Goal: Information Seeking & Learning: Find specific fact

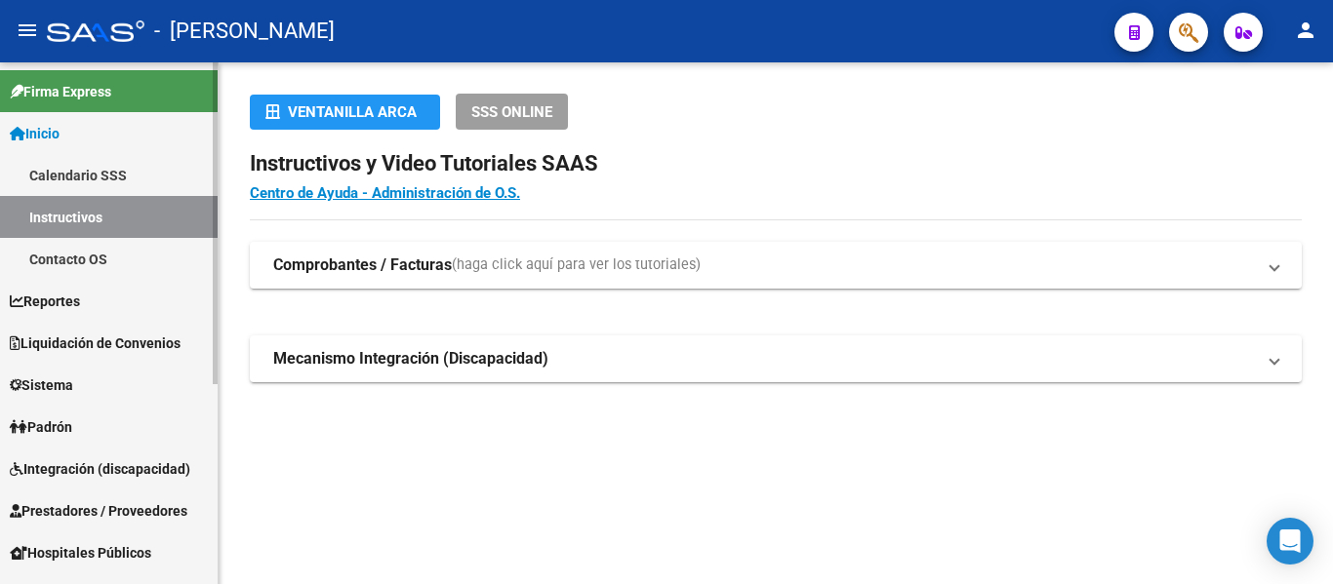
click at [97, 382] on link "Sistema" at bounding box center [109, 385] width 218 height 42
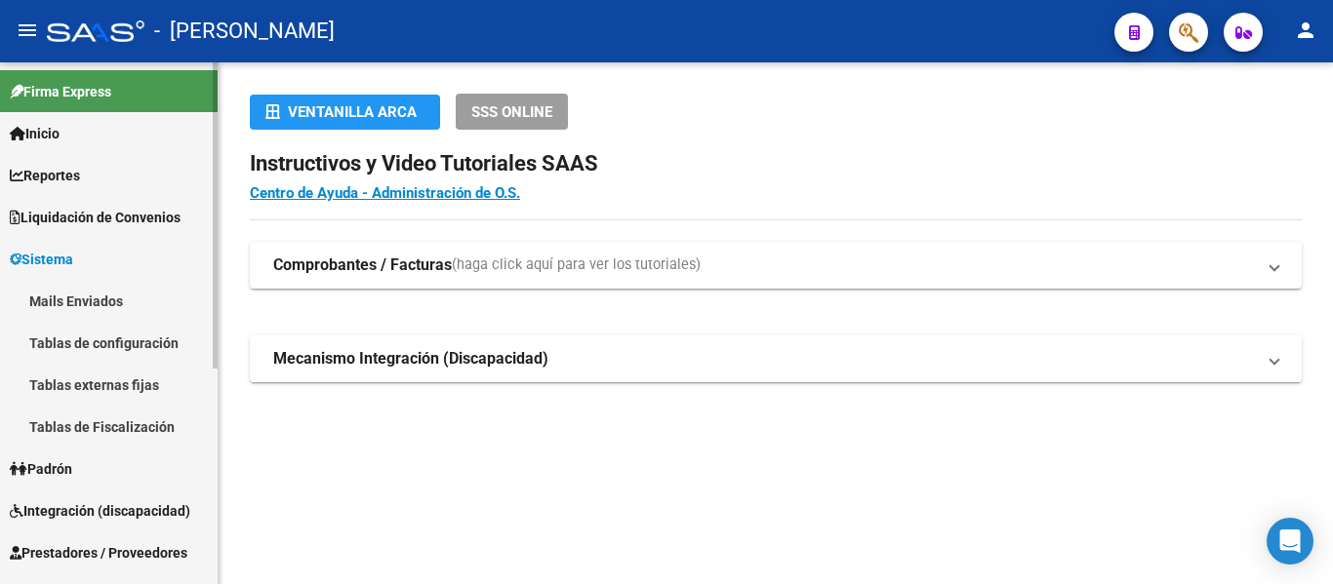
click at [106, 471] on link "Padrón" at bounding box center [109, 469] width 218 height 42
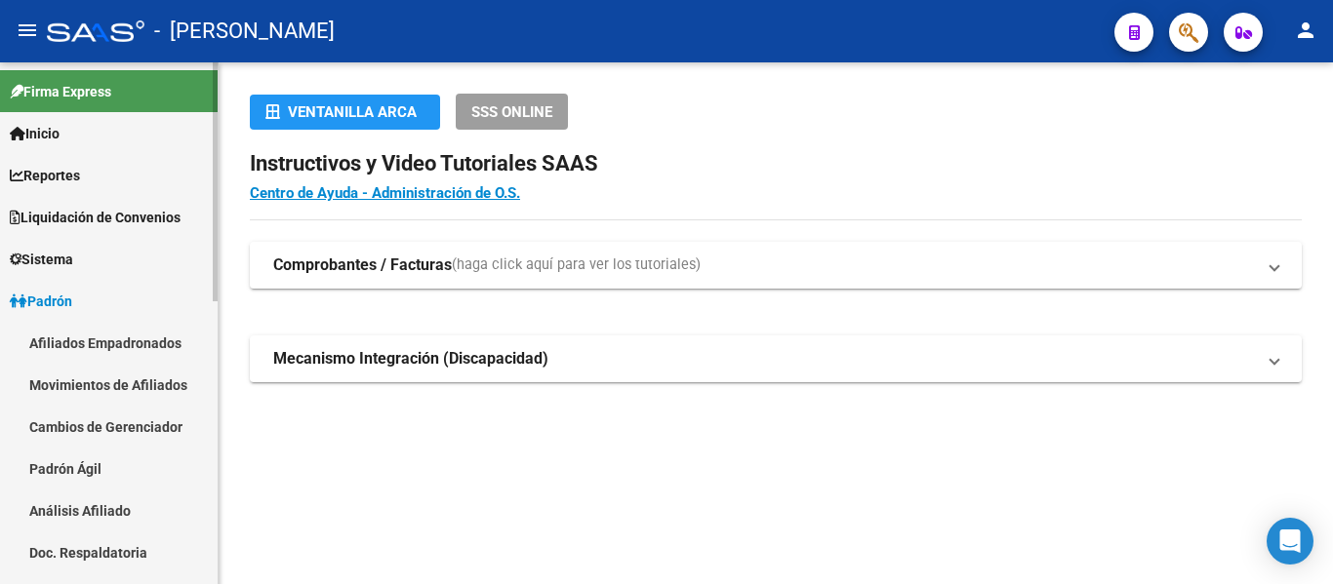
click at [113, 469] on link "Padrón Ágil" at bounding box center [109, 469] width 218 height 42
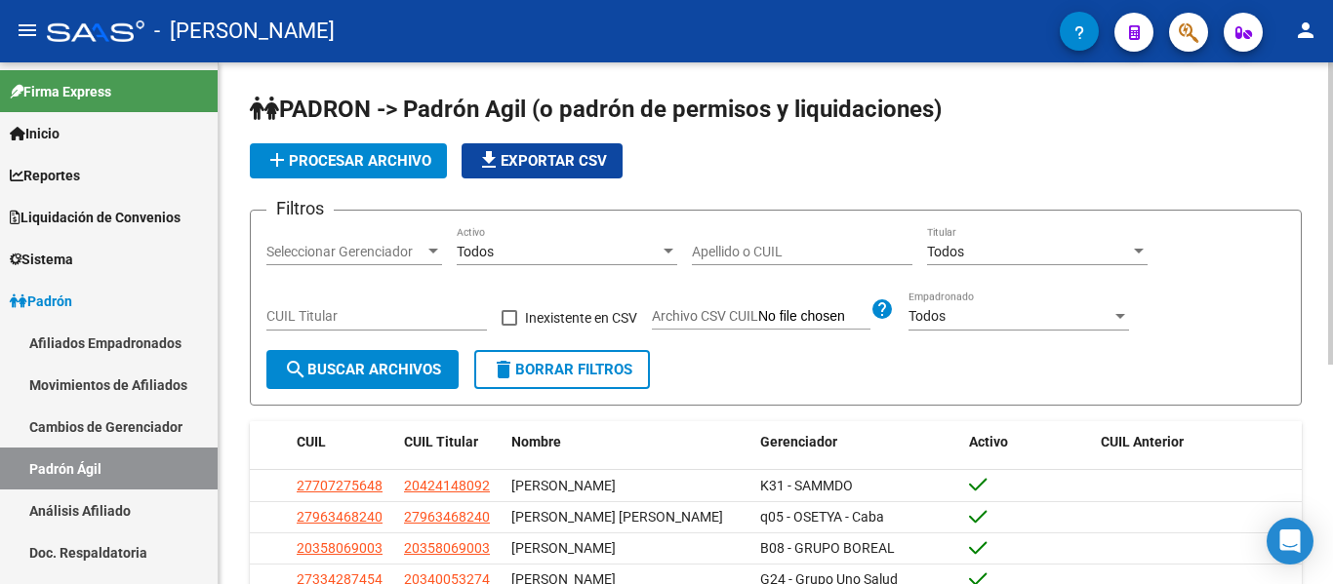
click at [743, 245] on input "Apellido o CUIL" at bounding box center [802, 252] width 220 height 17
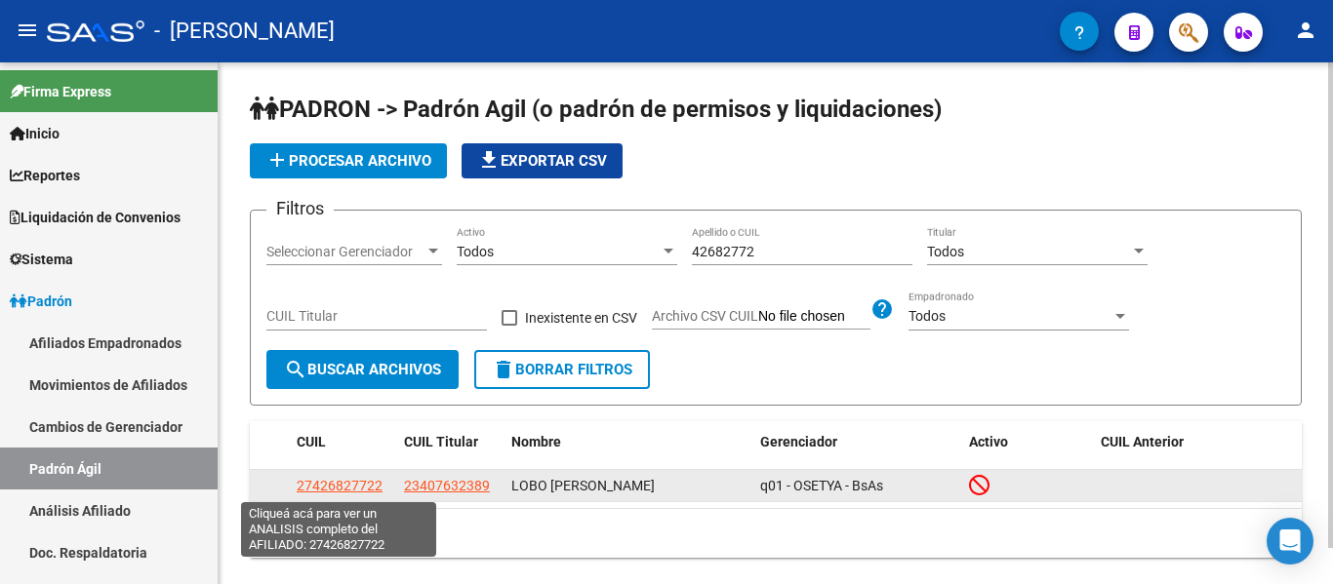
click at [334, 487] on span "27426827722" at bounding box center [340, 486] width 86 height 16
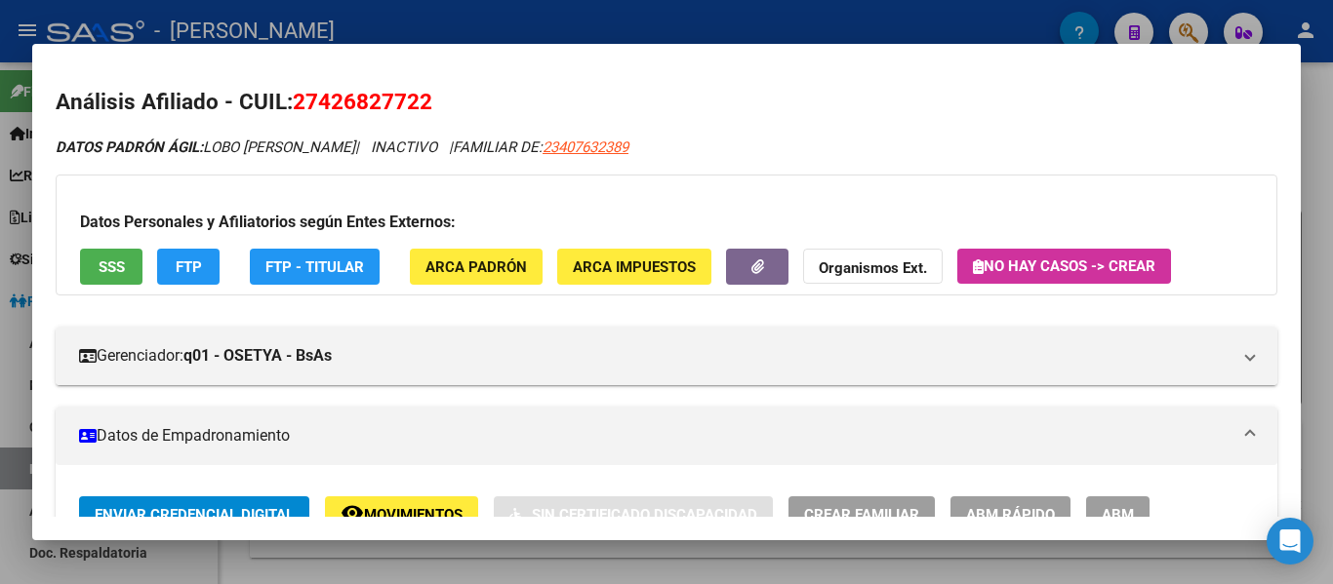
click at [610, 36] on div at bounding box center [666, 292] width 1333 height 584
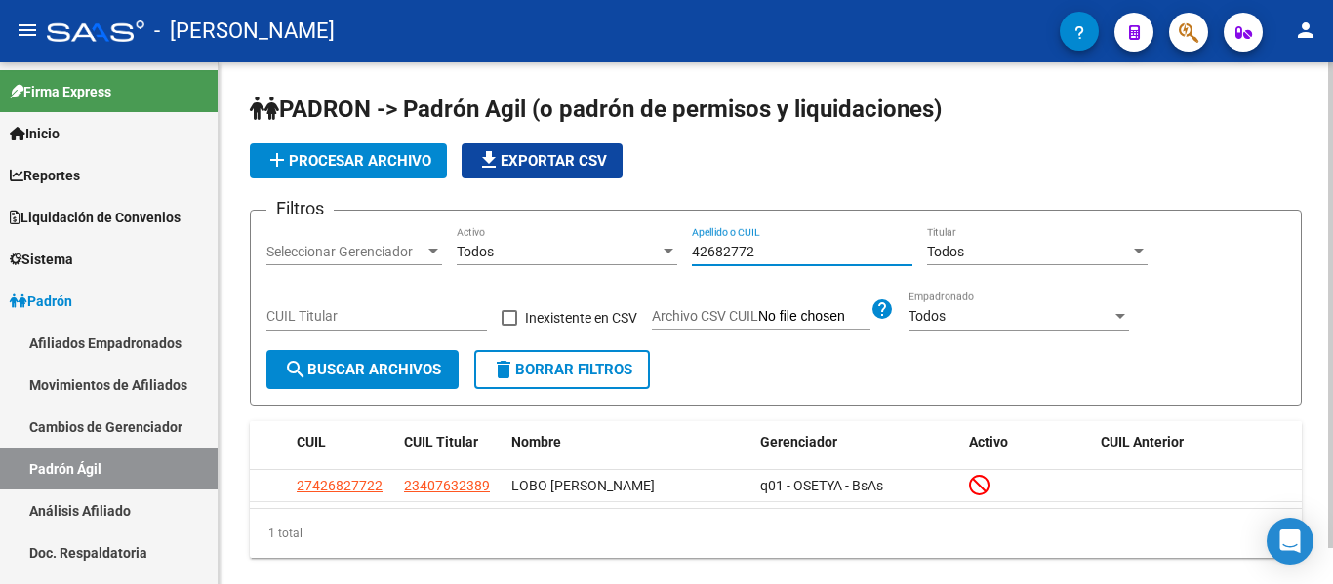
drag, startPoint x: 779, startPoint y: 249, endPoint x: 625, endPoint y: 237, distance: 154.6
click at [625, 237] on div "Filtros Seleccionar Gerenciador Seleccionar Gerenciador Todos Activo 42682772 A…" at bounding box center [775, 288] width 1018 height 124
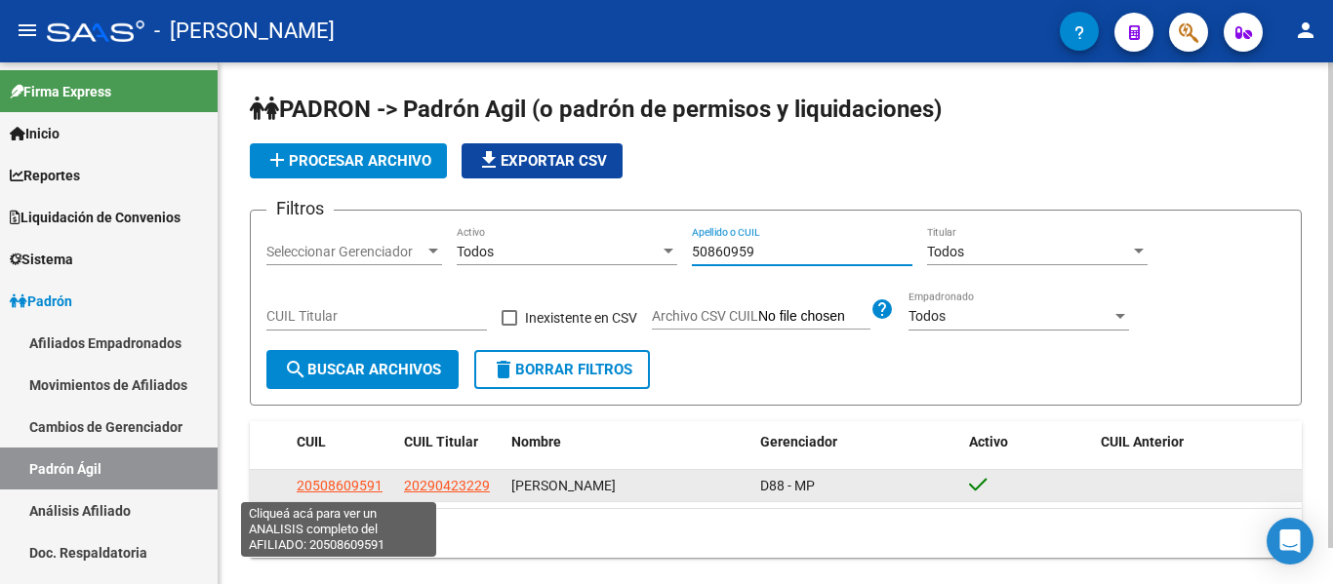
type input "50860959"
click at [339, 482] on span "20508609591" at bounding box center [340, 486] width 86 height 16
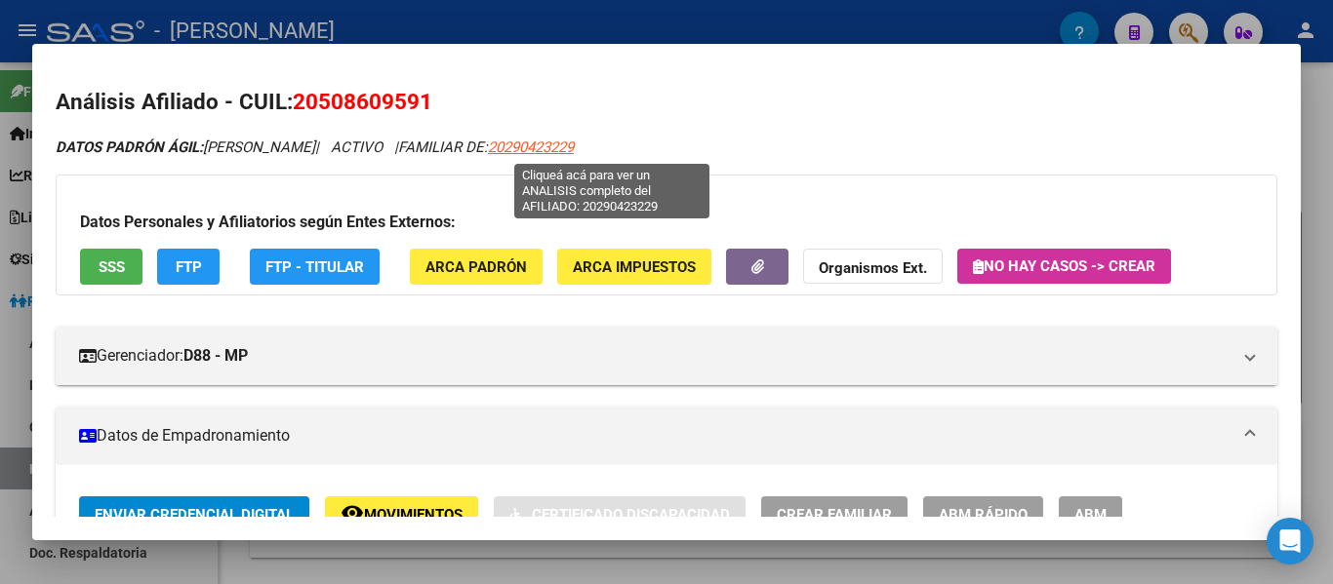
click at [574, 142] on span "20290423229" at bounding box center [531, 148] width 86 height 18
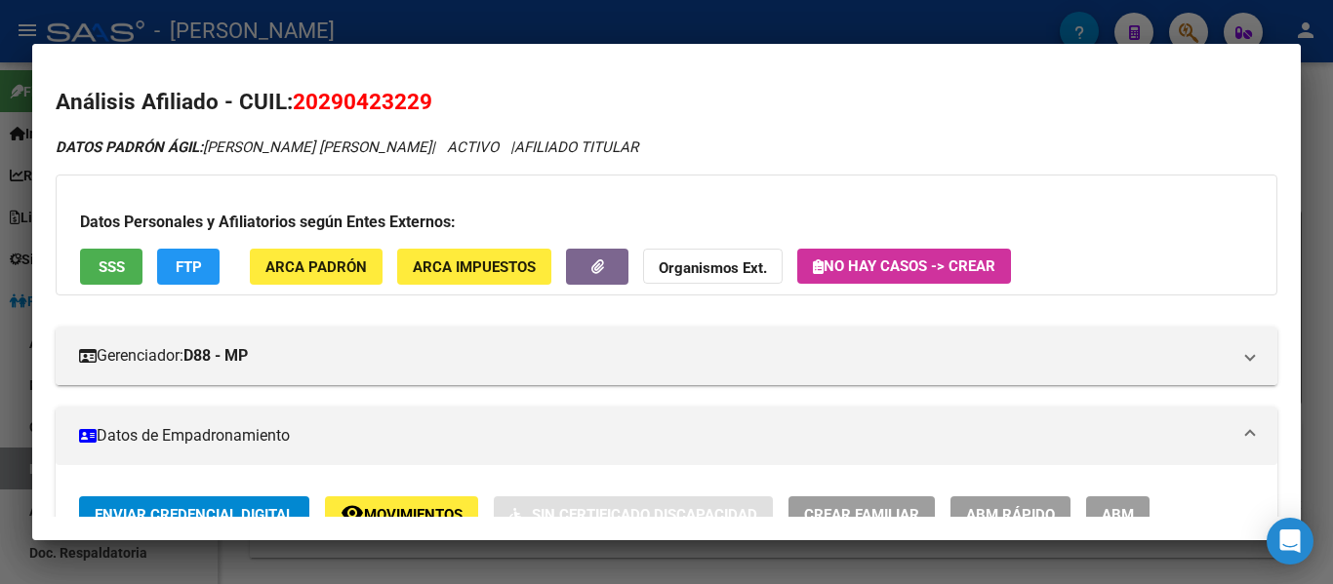
drag, startPoint x: 297, startPoint y: 94, endPoint x: 449, endPoint y: 113, distance: 153.4
click at [449, 113] on h2 "Análisis Afiliado - CUIL: 20290423229" at bounding box center [666, 102] width 1221 height 33
copy span "20290423229"
drag, startPoint x: 709, startPoint y: 199, endPoint x: 270, endPoint y: 38, distance: 467.6
click at [265, 38] on div at bounding box center [666, 292] width 1333 height 584
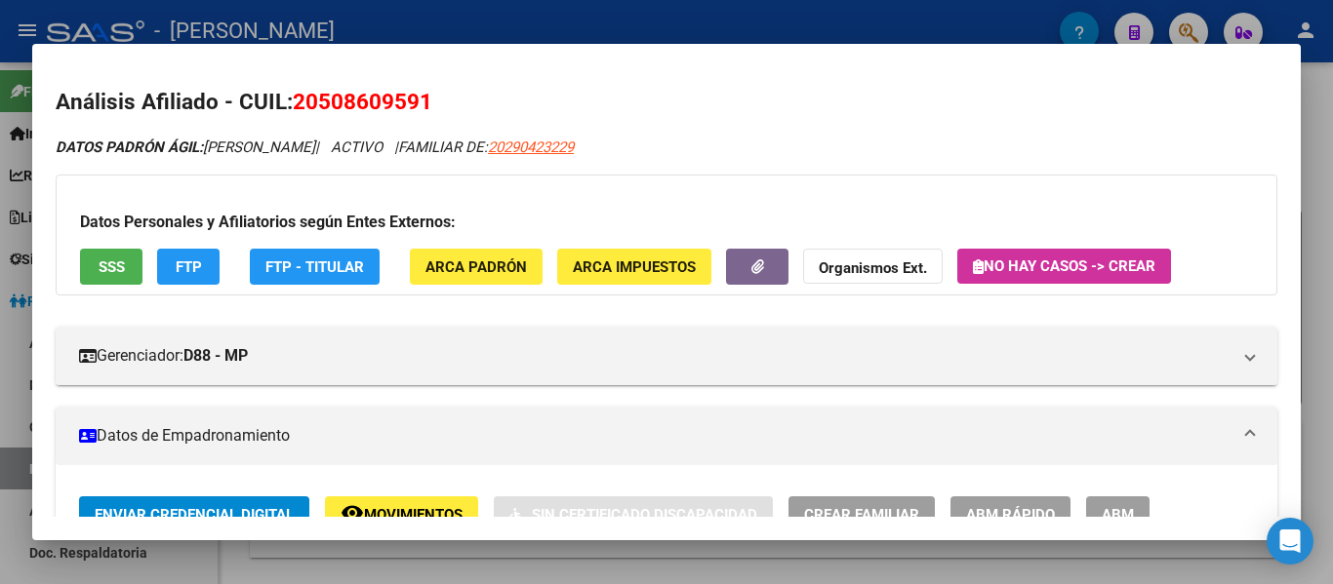
click at [312, 15] on div at bounding box center [666, 292] width 1333 height 584
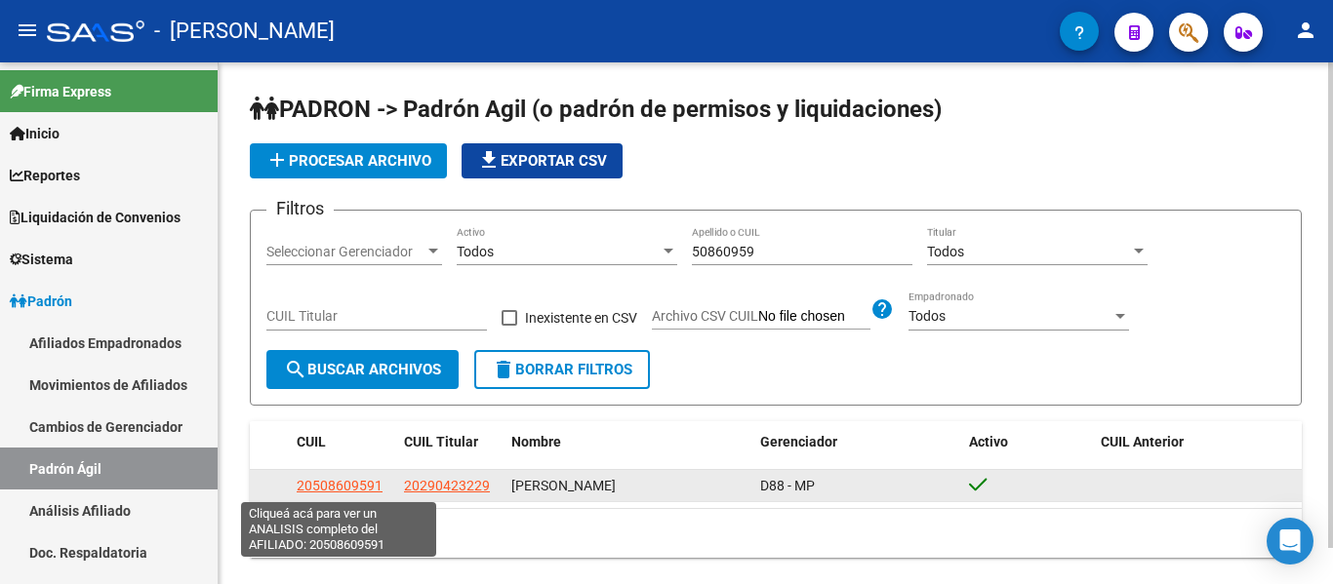
click at [340, 489] on span "20508609591" at bounding box center [340, 486] width 86 height 16
type textarea "20508609591"
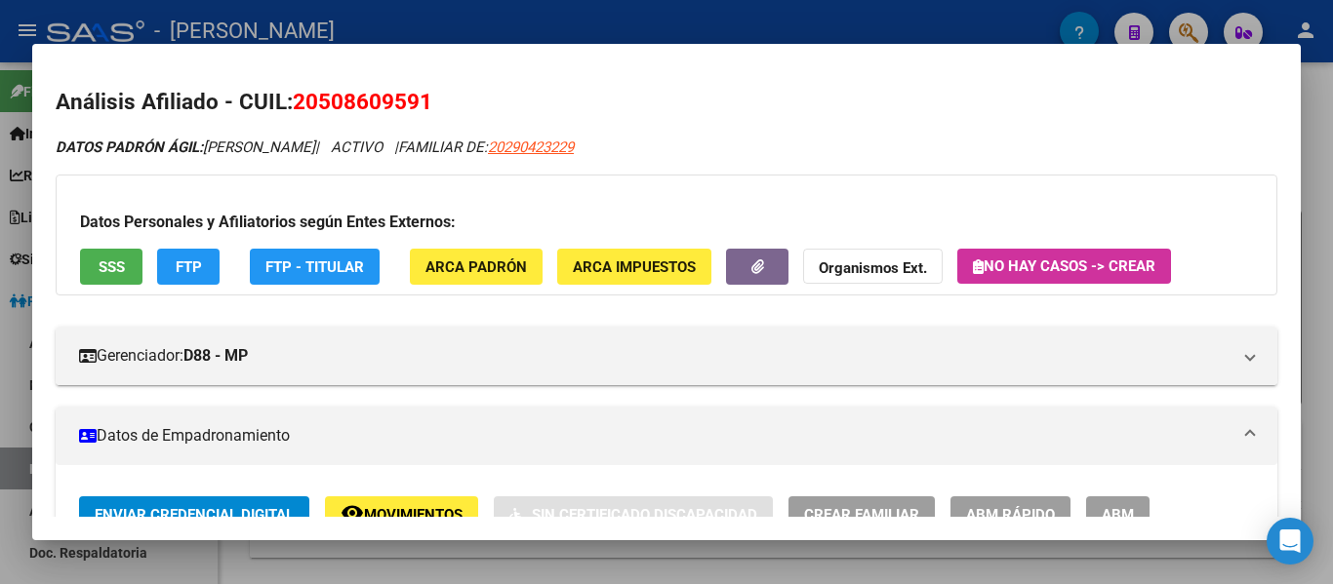
click at [396, 27] on div at bounding box center [666, 292] width 1333 height 584
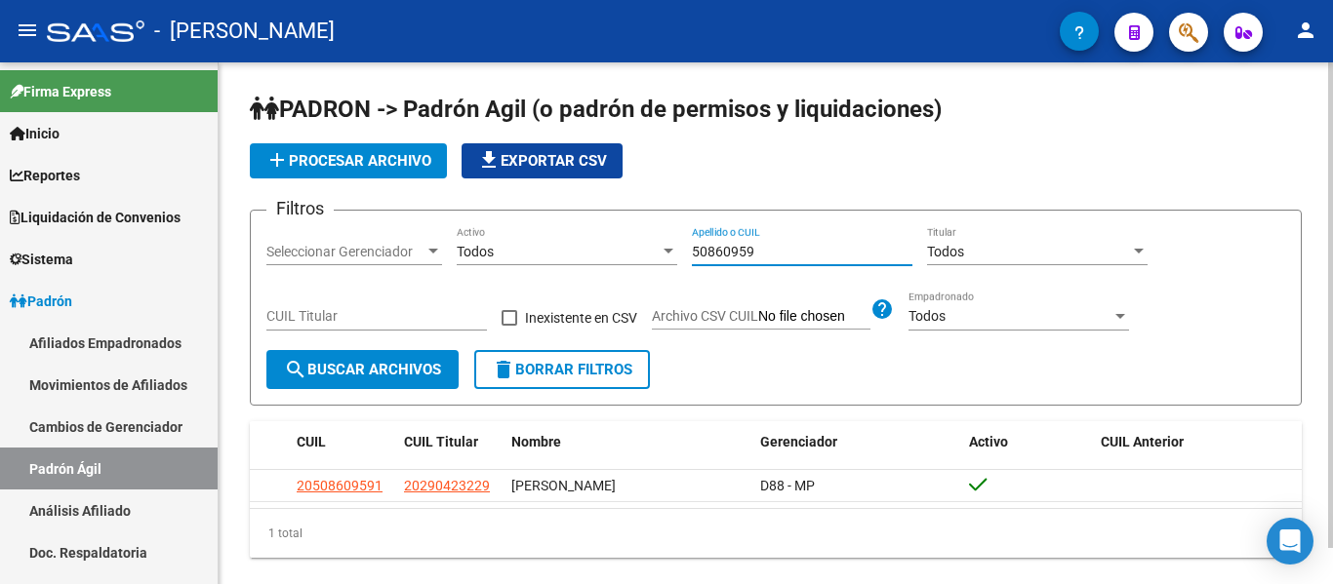
drag, startPoint x: 788, startPoint y: 252, endPoint x: 557, endPoint y: 238, distance: 231.6
click at [557, 238] on div "Filtros Seleccionar Gerenciador Seleccionar Gerenciador Todos Activo 50860959 A…" at bounding box center [775, 288] width 1018 height 124
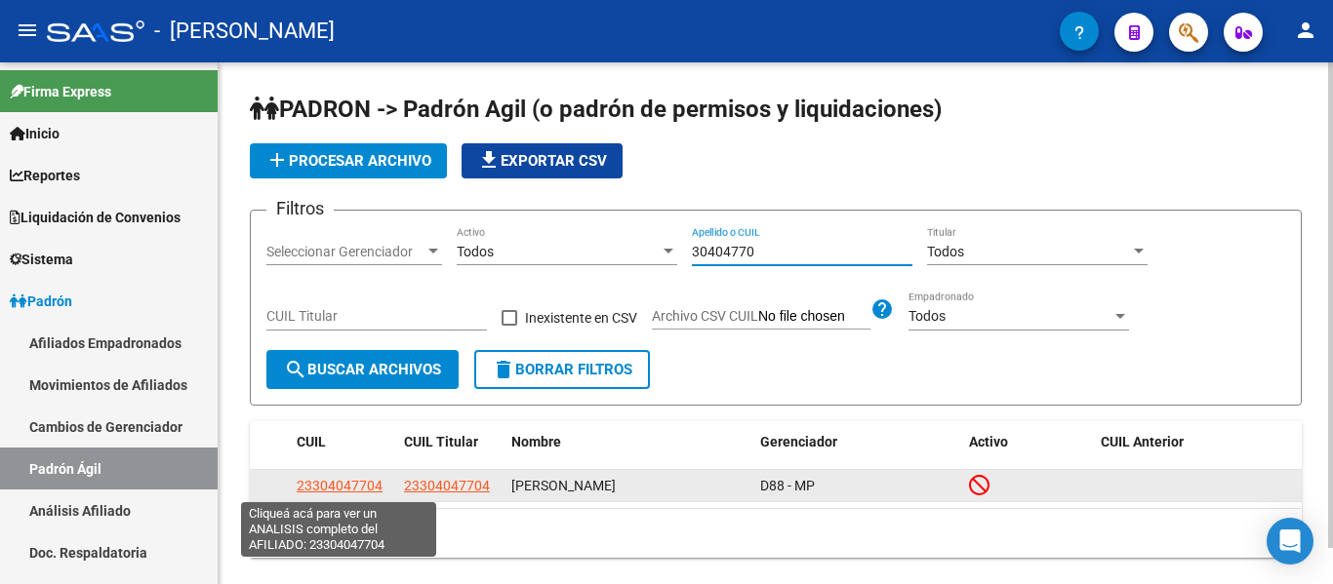
type input "30404770"
click at [345, 488] on span "23304047704" at bounding box center [340, 486] width 86 height 16
type textarea "23304047704"
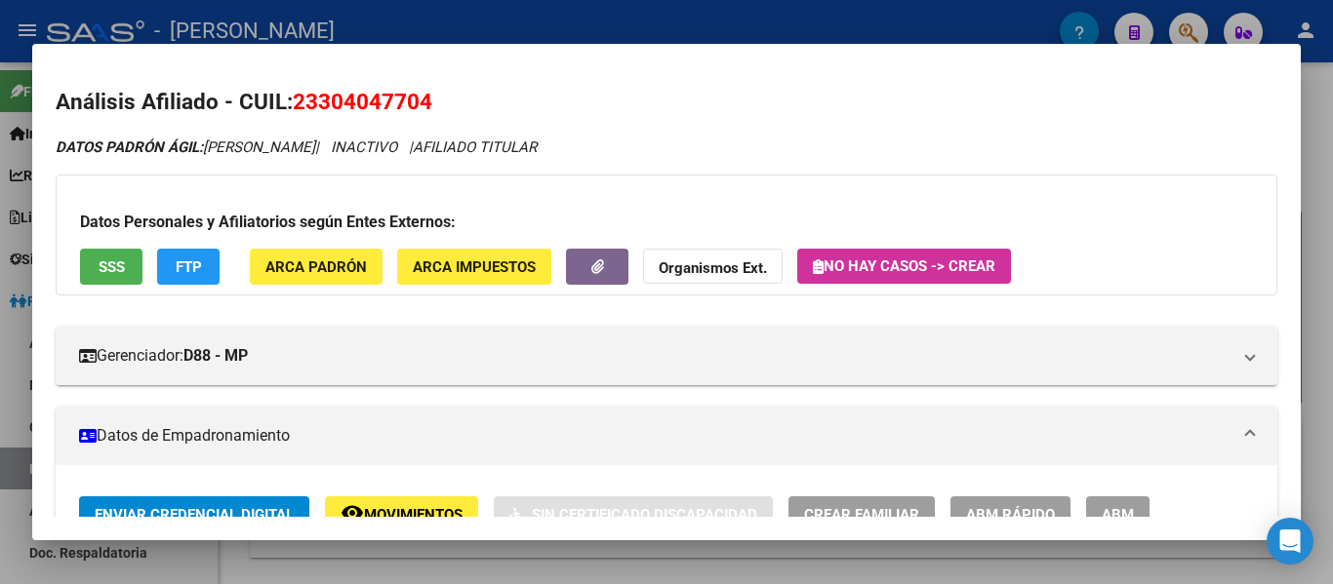
drag, startPoint x: 294, startPoint y: 97, endPoint x: 437, endPoint y: 105, distance: 143.7
click at [437, 105] on h2 "Análisis Afiliado - CUIL: 23304047704" at bounding box center [666, 102] width 1221 height 33
copy span "23304047704"
